Goal: Task Accomplishment & Management: Manage account settings

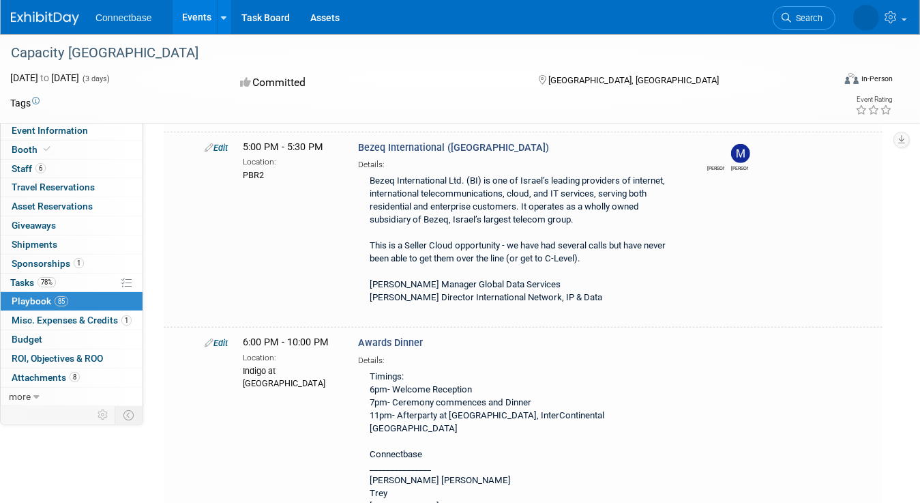
scroll to position [19512, 0]
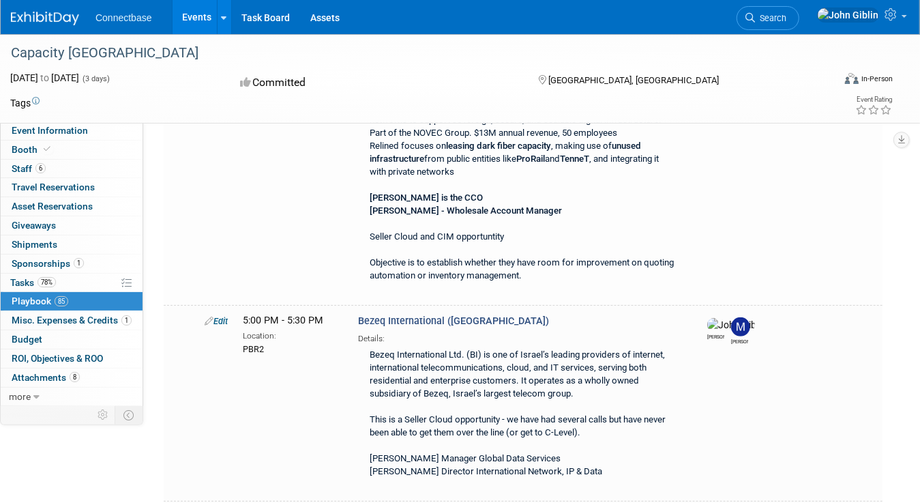
scroll to position [0, 0]
type input "11:00 AM"
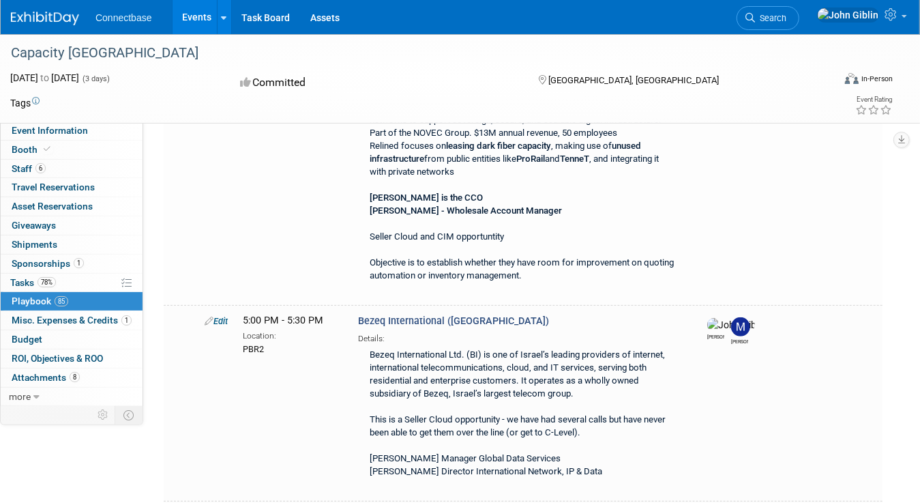
type input "11:30 AM"
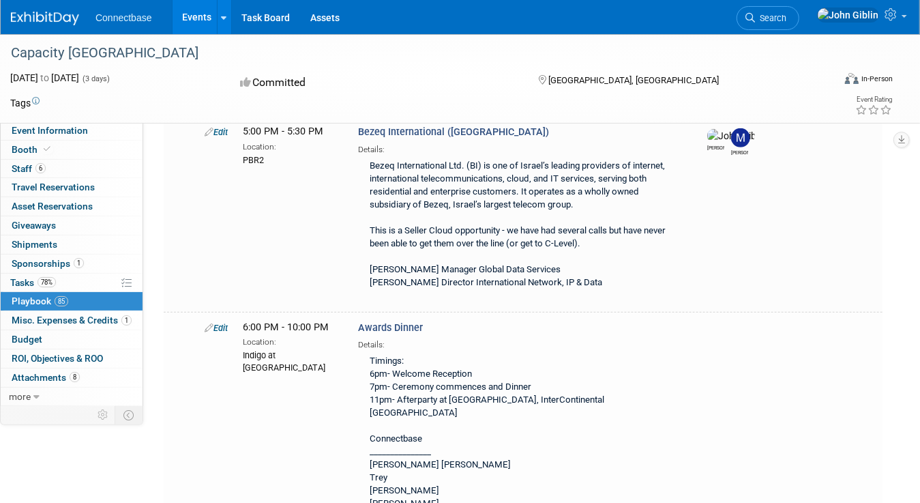
scroll to position [19745, 0]
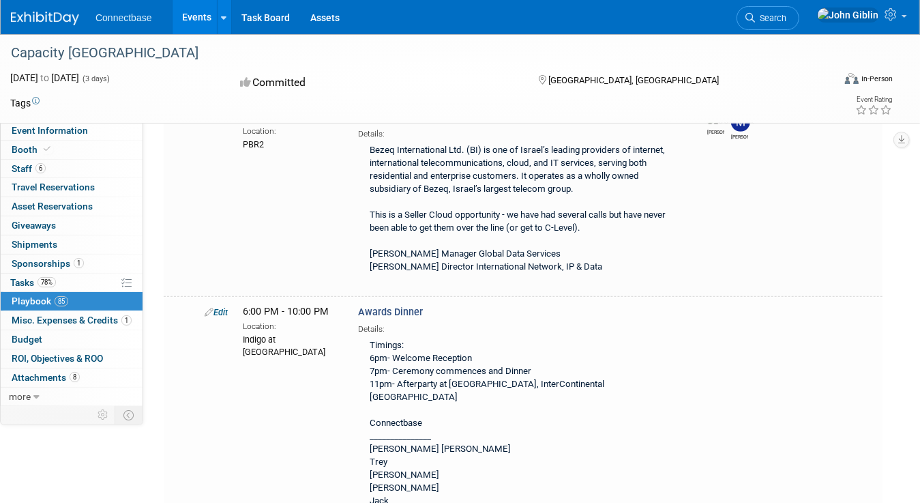
type input "Exatel ([GEOGRAPHIC_DATA])"
type input "PBR2"
select select
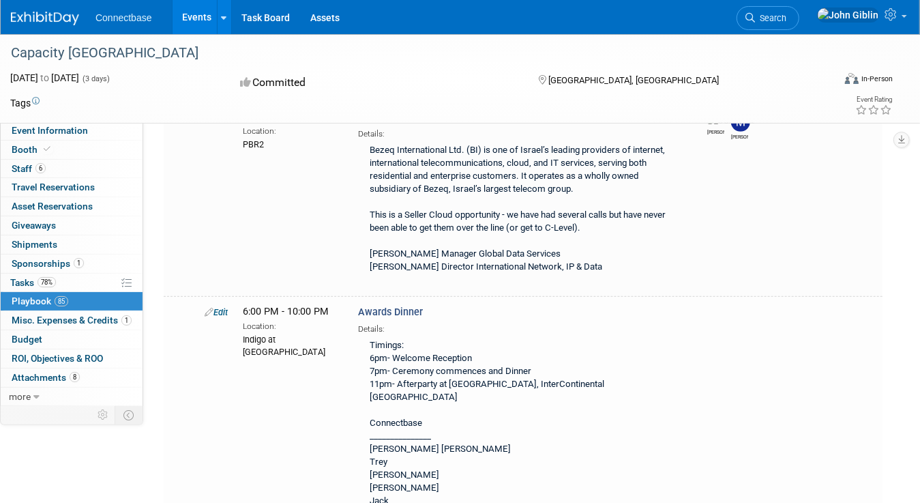
type input "[PERSON_NAME]"
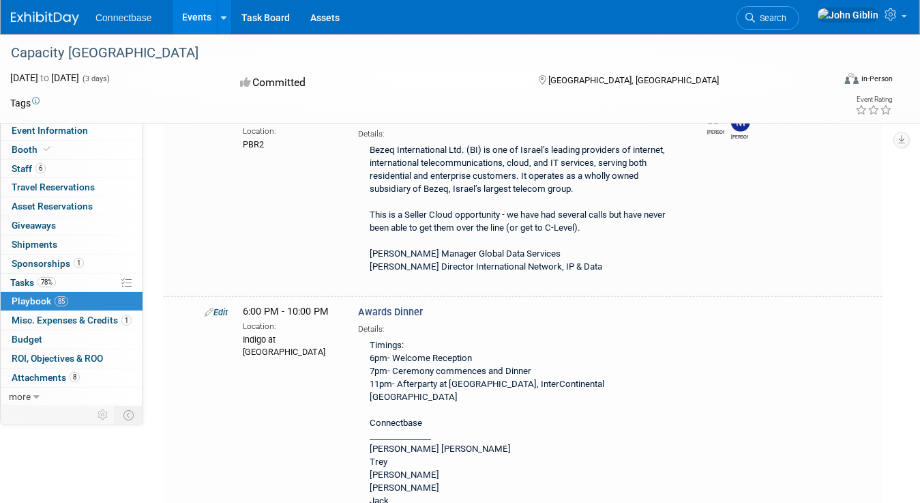
drag, startPoint x: 307, startPoint y: 1110, endPoint x: 509, endPoint y: 1101, distance: 202.1
drag, startPoint x: 394, startPoint y: 1137, endPoint x: 209, endPoint y: 1135, distance: 184.9
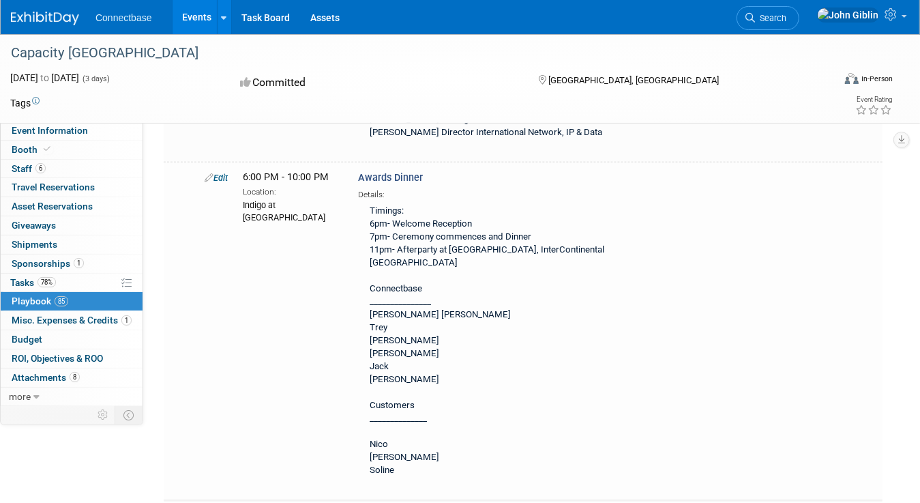
scroll to position [19882, 0]
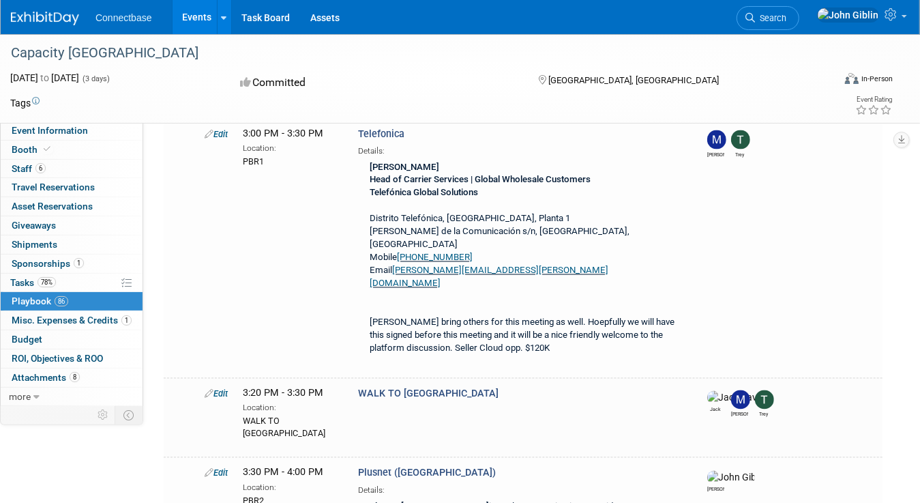
scroll to position [17530, 0]
